Goal: Task Accomplishment & Management: Manage account settings

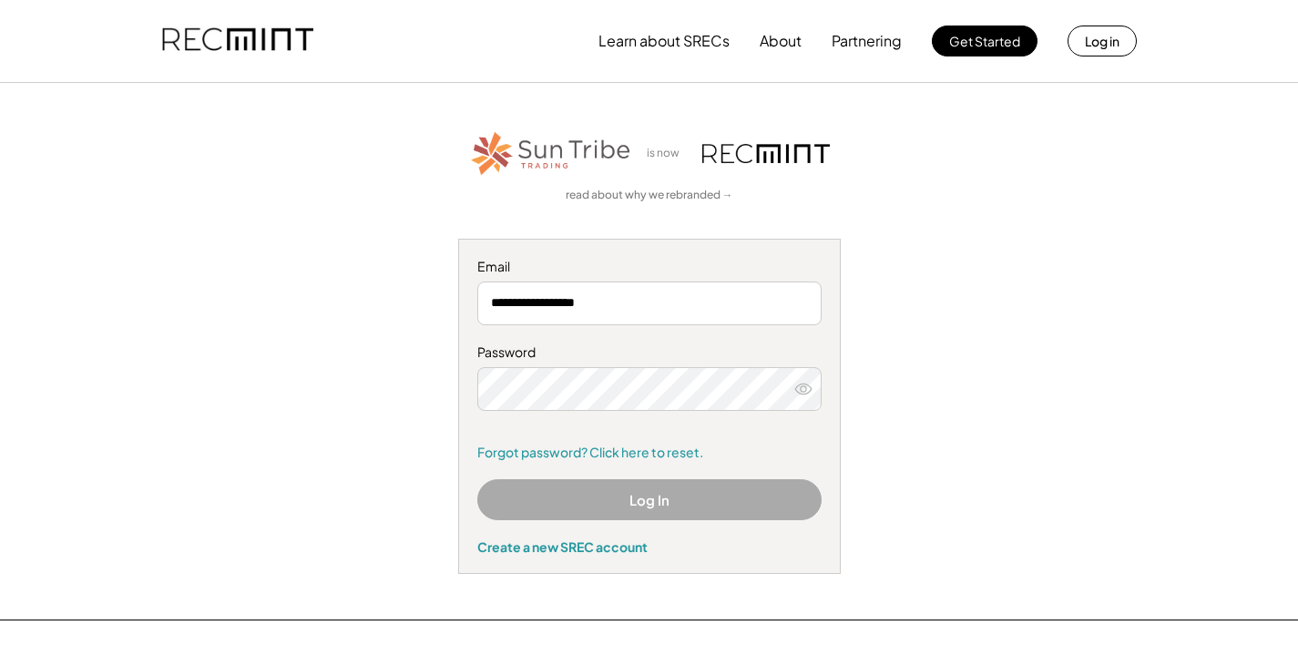
click at [638, 507] on button "Log In" at bounding box center [649, 499] width 344 height 41
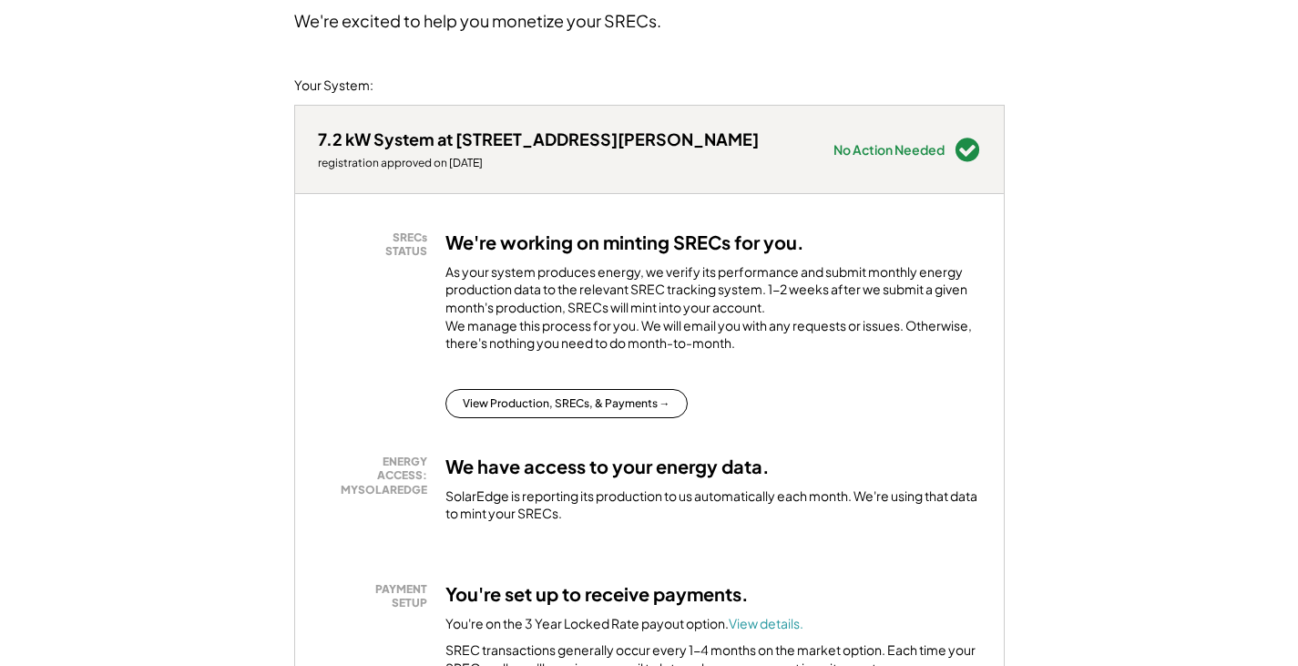
scroll to position [182, 0]
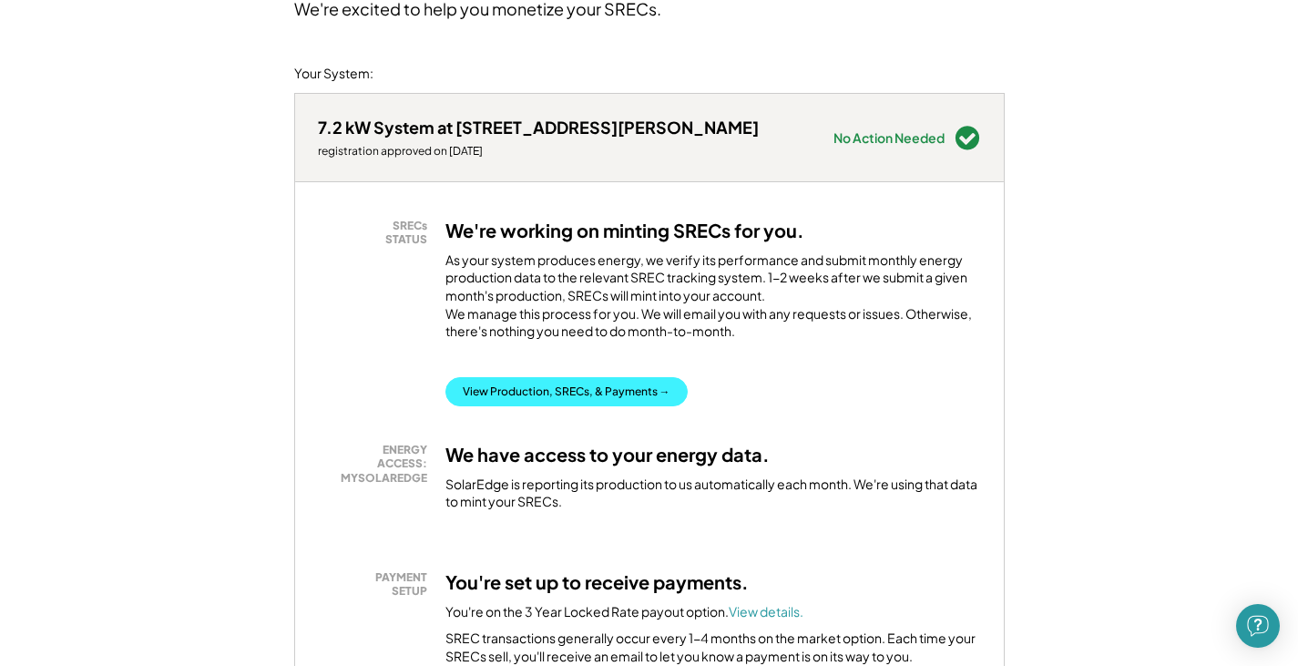
click at [555, 406] on button "View Production, SRECs, & Payments →" at bounding box center [566, 391] width 242 height 29
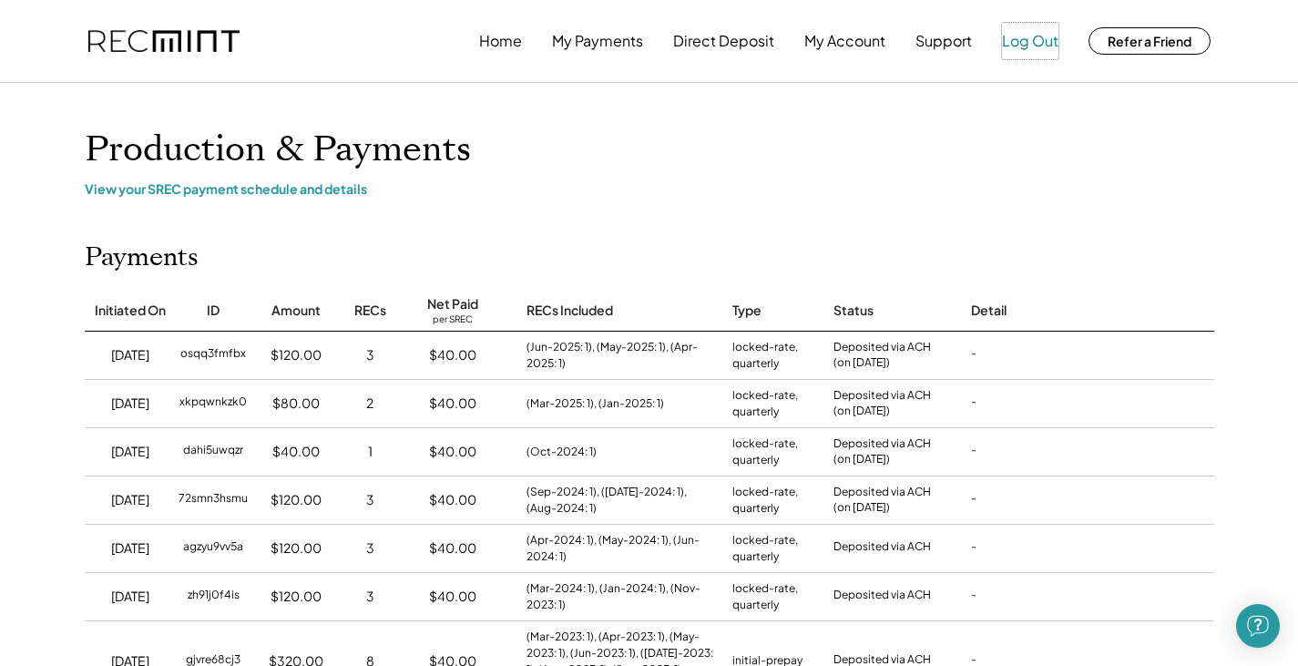
click at [1015, 43] on button "Log Out" at bounding box center [1030, 41] width 56 height 36
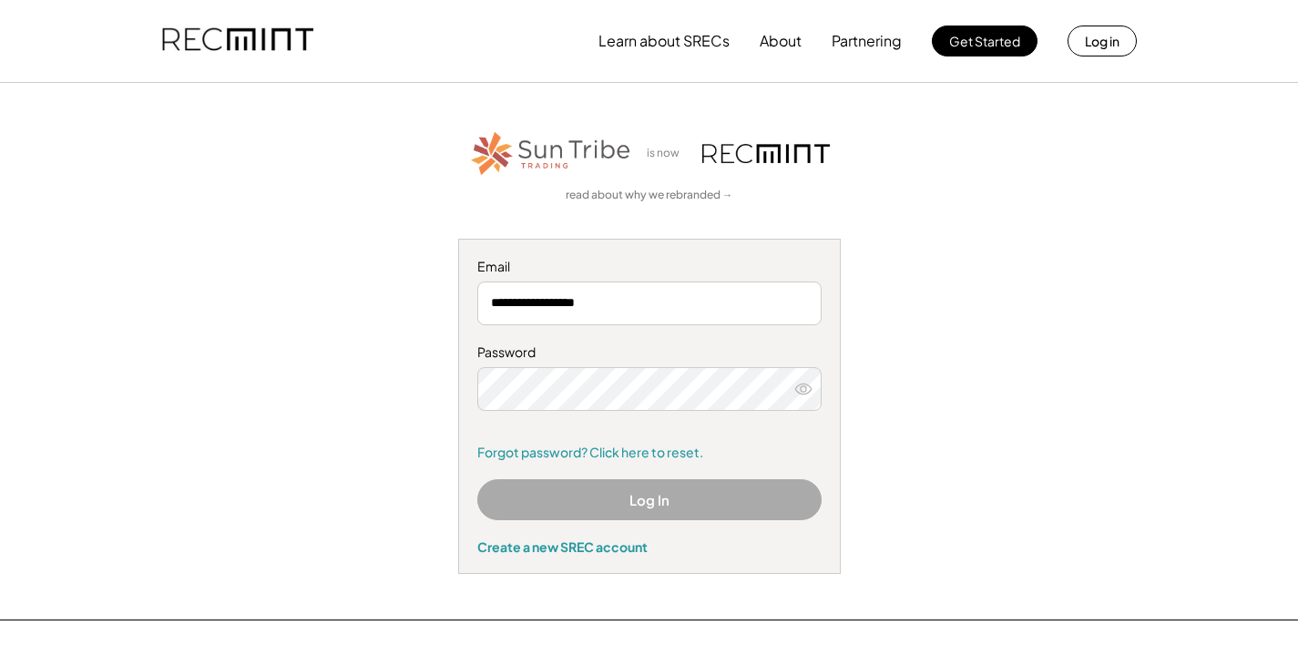
drag, startPoint x: 0, startPoint y: 0, endPoint x: 321, endPoint y: 381, distance: 497.6
click at [321, 381] on div "**********" at bounding box center [649, 350] width 1122 height 445
